Goal: Transaction & Acquisition: Book appointment/travel/reservation

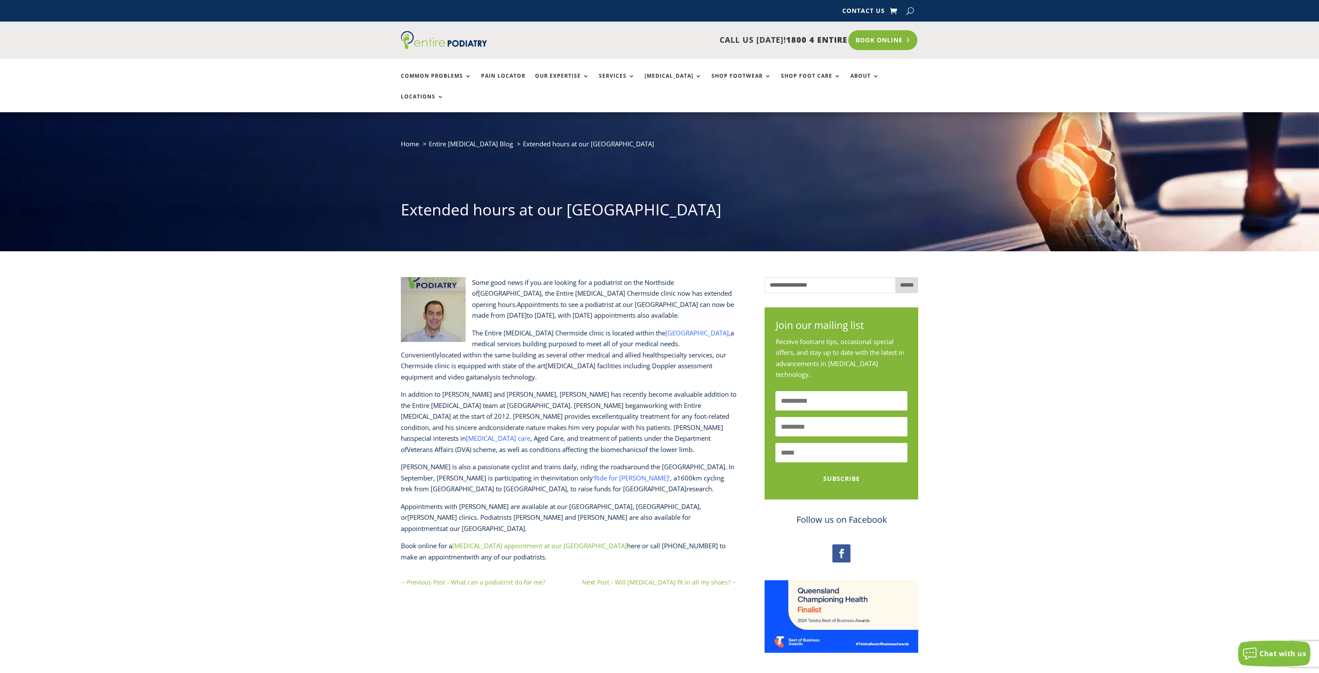
click at [878, 39] on link "Book Online" at bounding box center [882, 40] width 69 height 20
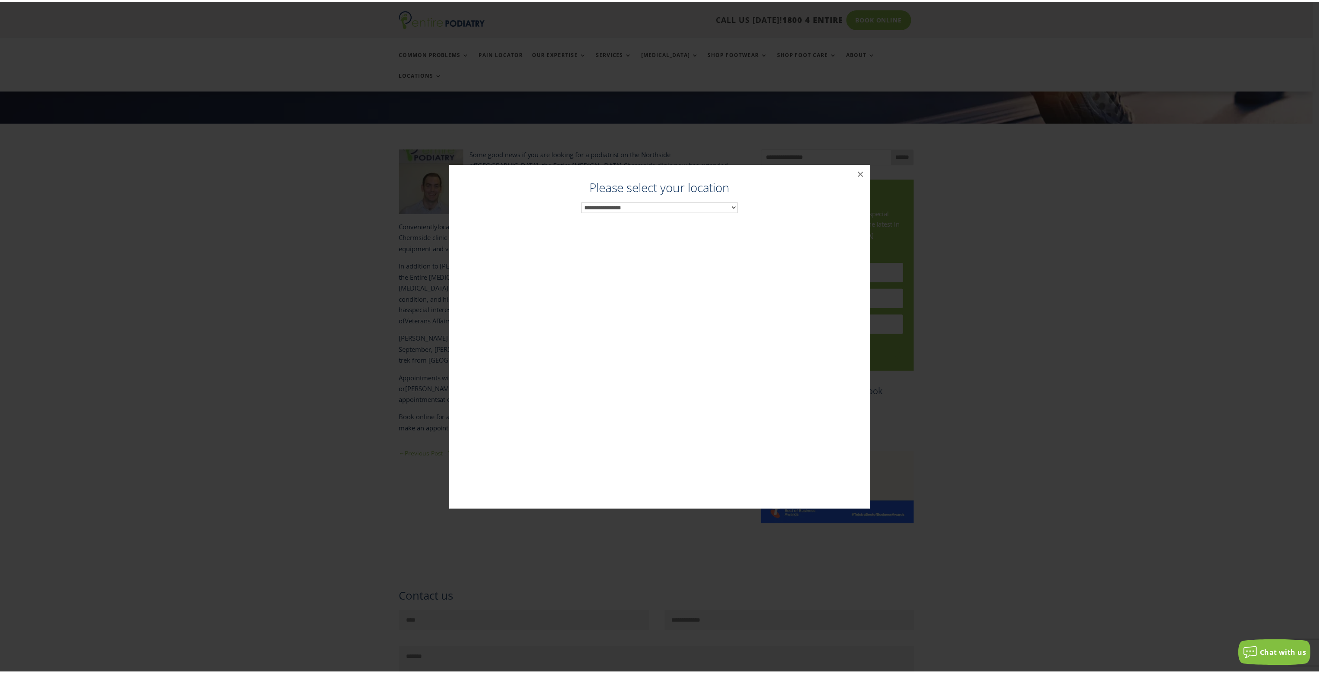
scroll to position [131, 0]
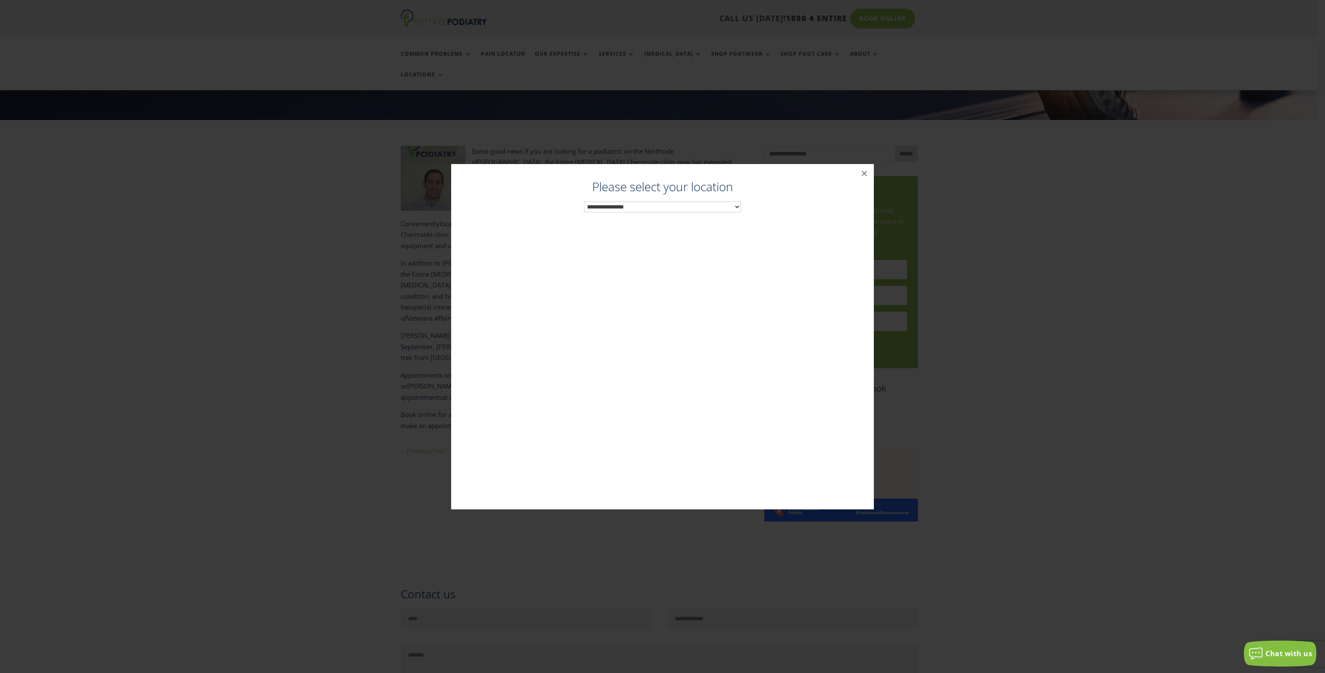
click at [605, 207] on select "**********" at bounding box center [662, 206] width 157 height 11
click at [862, 172] on button "×" at bounding box center [864, 173] width 19 height 19
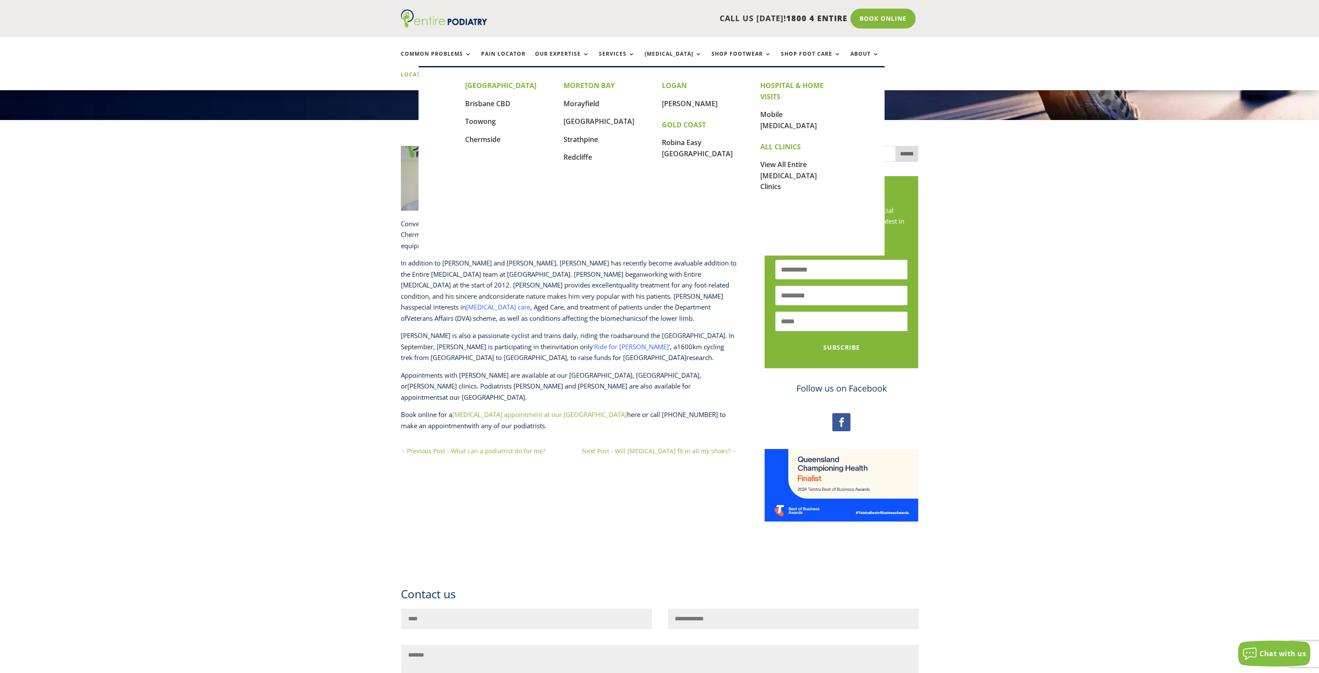
click at [444, 72] on link "Locations" at bounding box center [422, 81] width 43 height 19
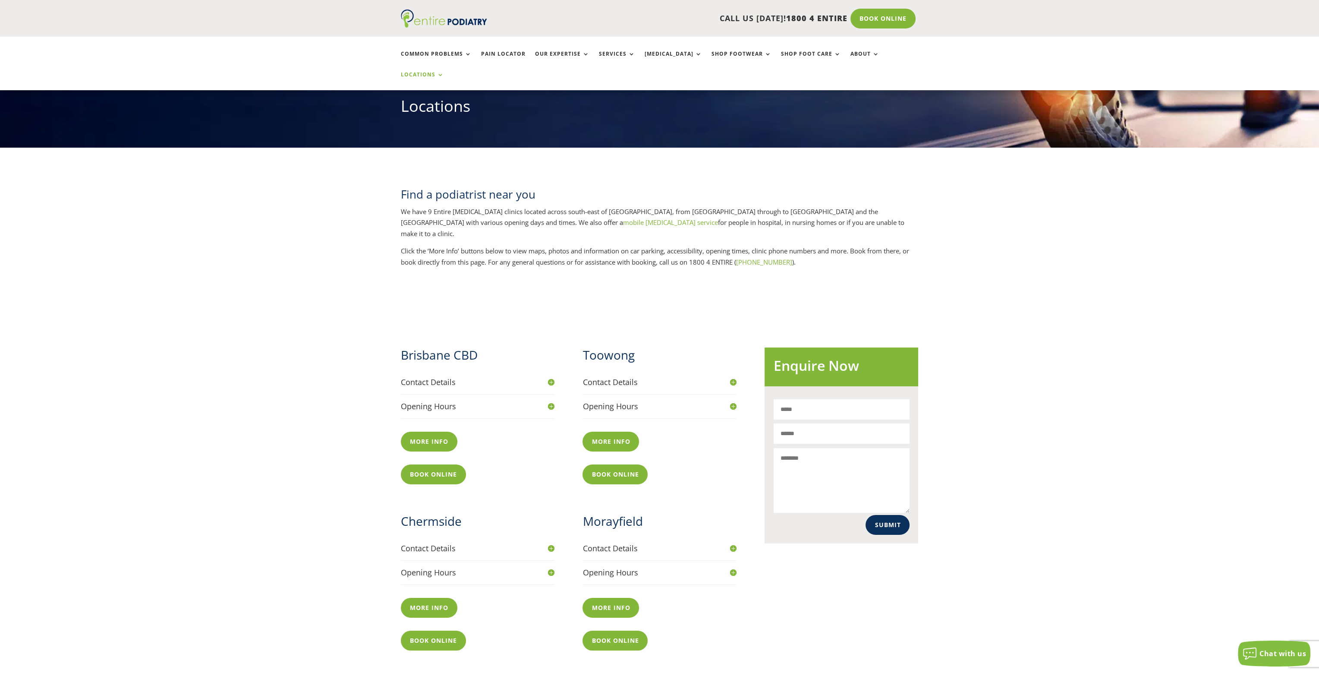
click at [420, 543] on h4 "Contact Details" at bounding box center [478, 548] width 154 height 11
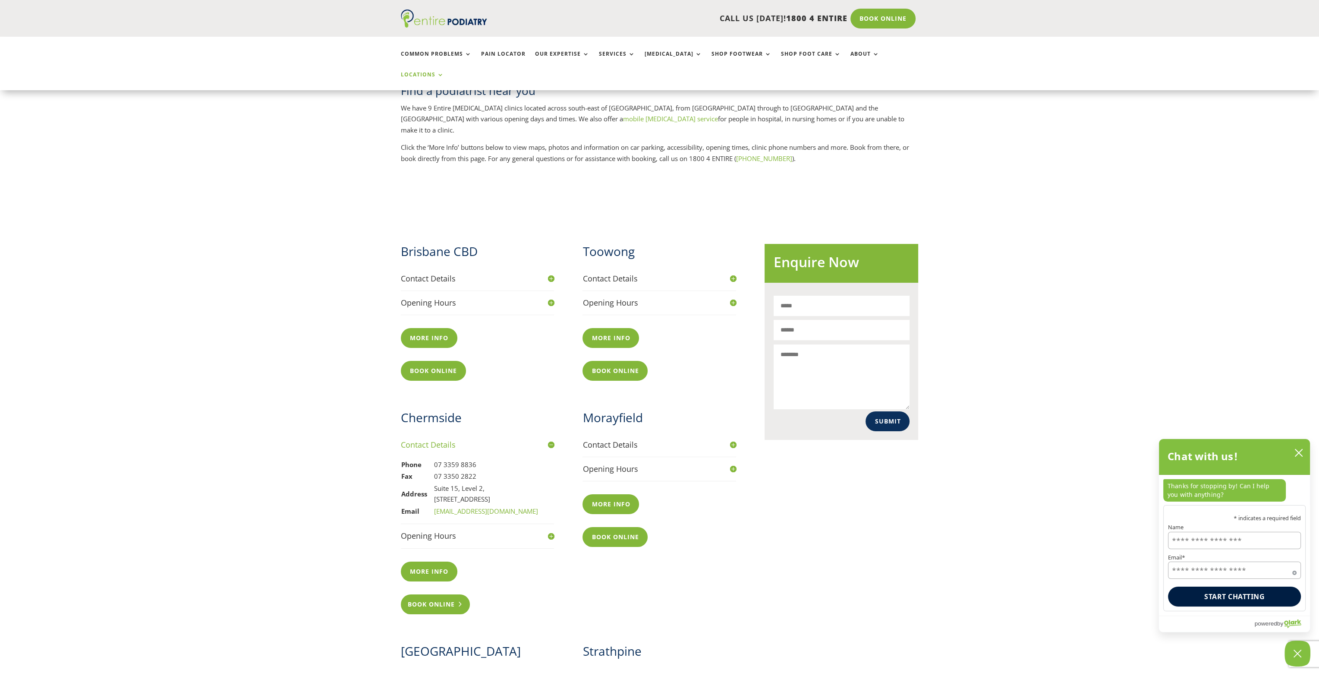
click at [445, 594] on link "Book Online" at bounding box center [435, 604] width 69 height 20
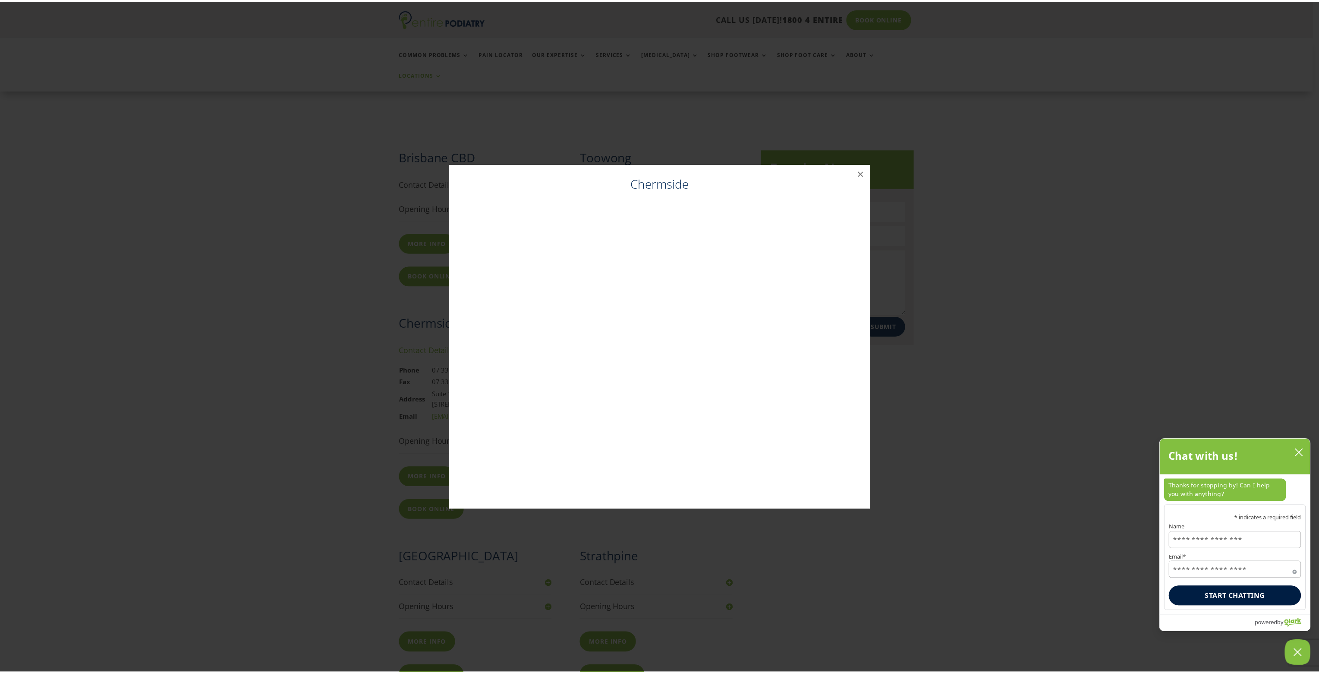
scroll to position [338, 0]
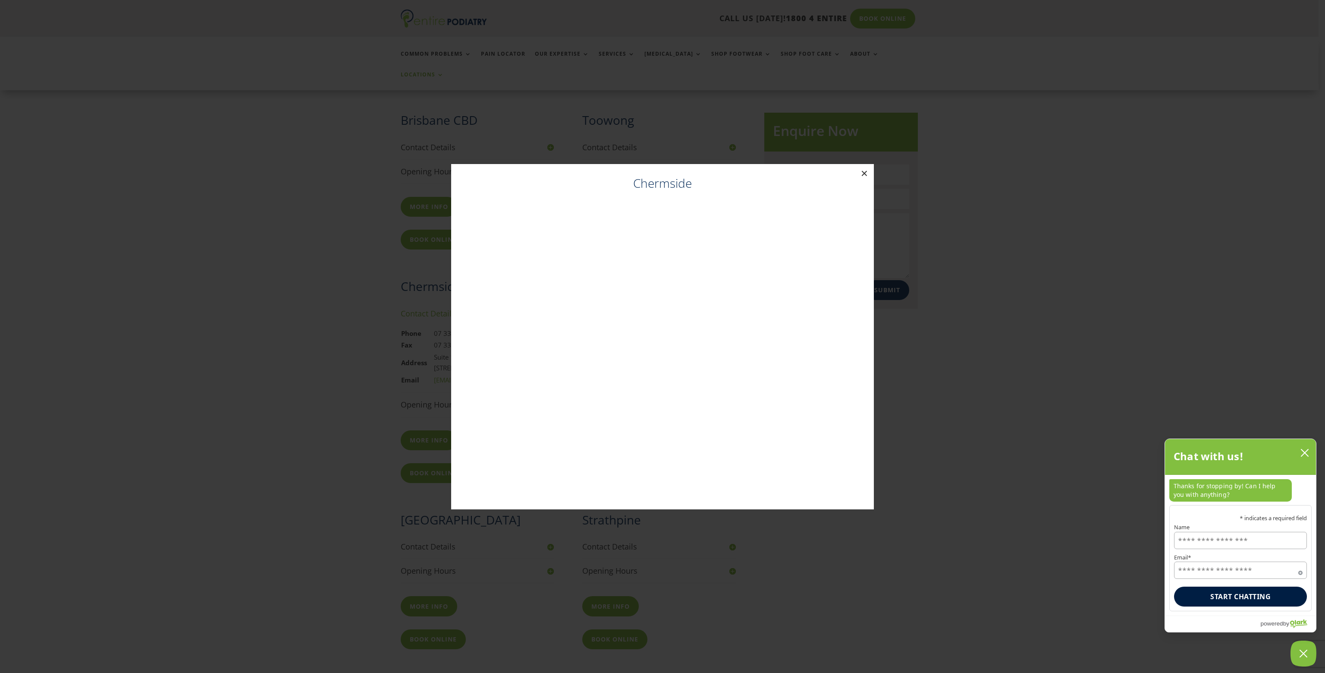
click at [865, 173] on button "×" at bounding box center [864, 173] width 19 height 19
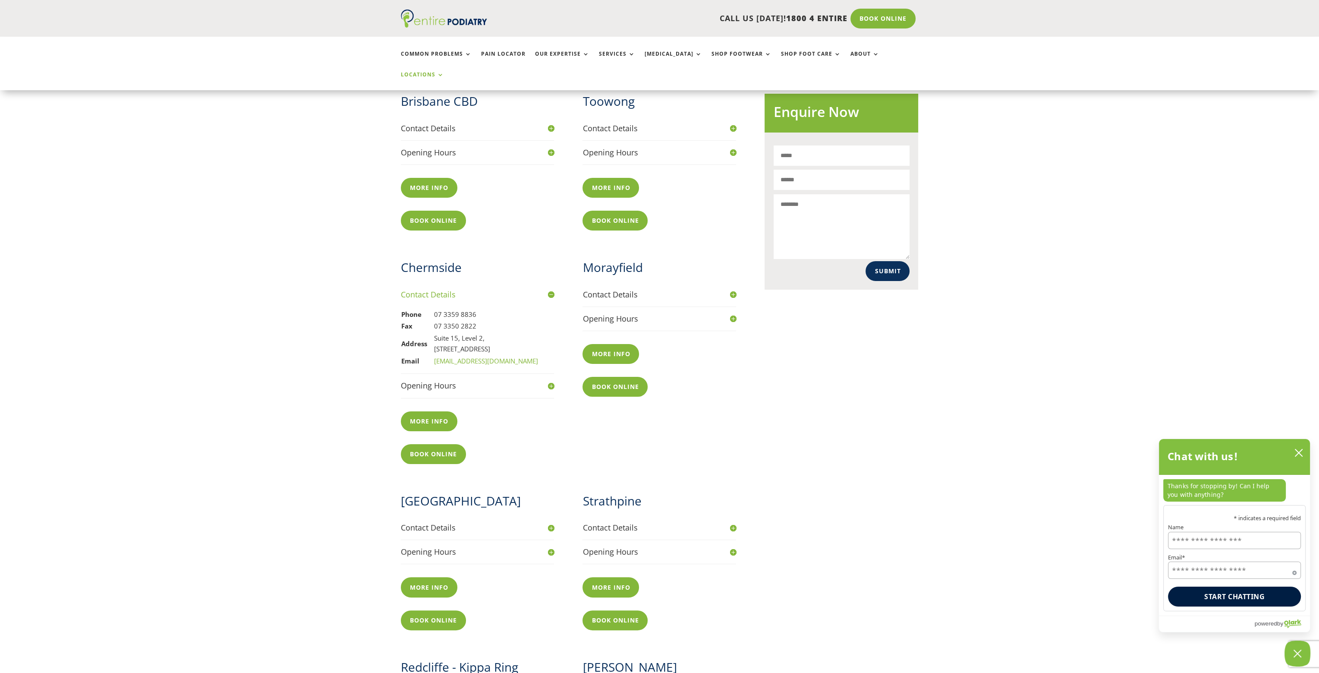
scroll to position [355, 0]
